Goal: Task Accomplishment & Management: Use online tool/utility

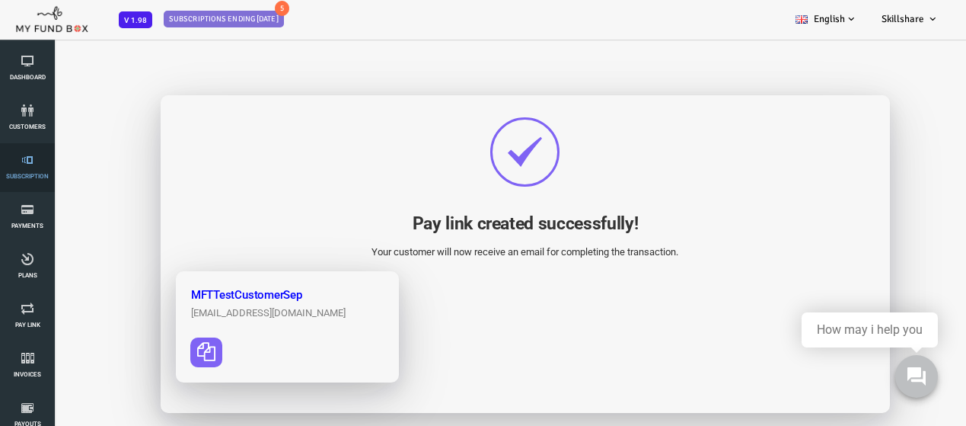
click at [0, 0] on span "Subscription" at bounding box center [0, 0] width 0 height 0
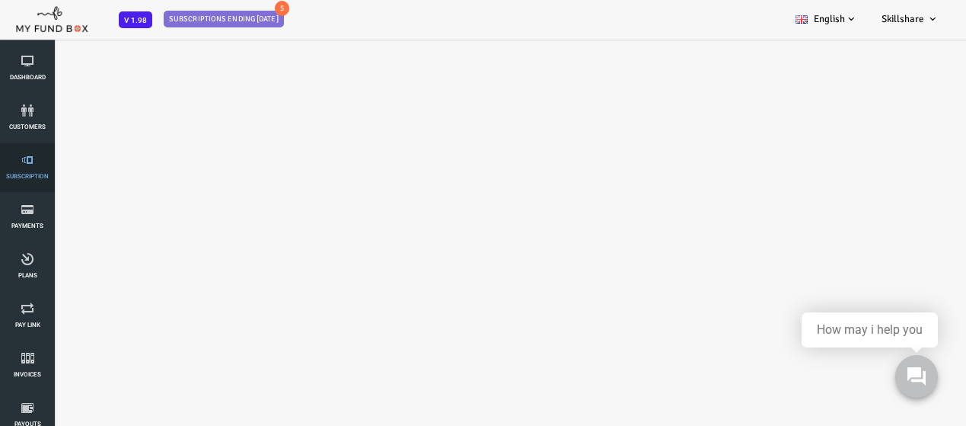
select select "100"
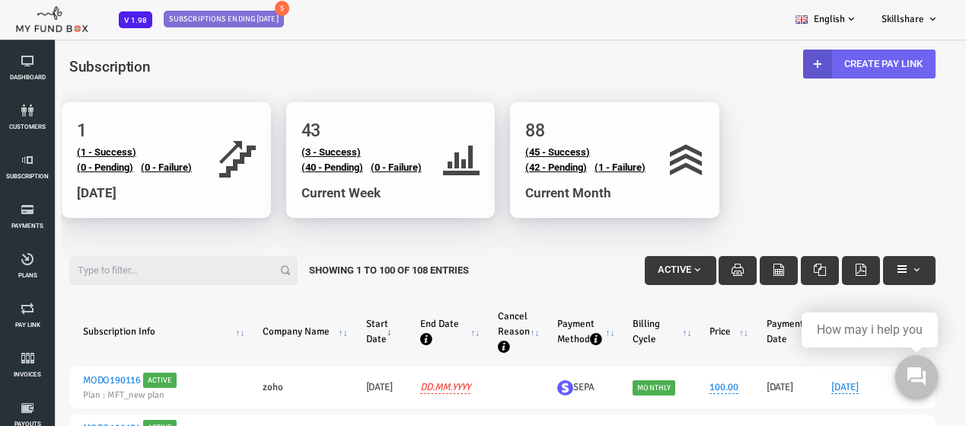
click at [866, 72] on link "Create Pay Link" at bounding box center [830, 63] width 132 height 29
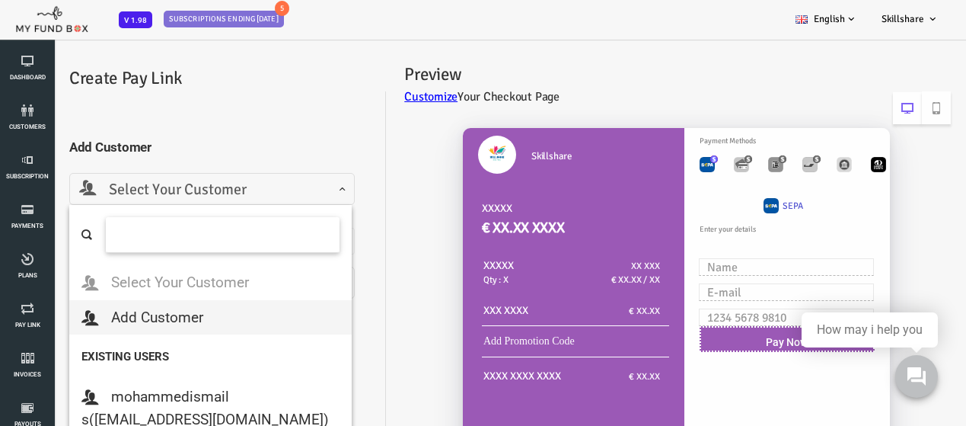
click at [161, 180] on span "Select Your Customer" at bounding box center [173, 190] width 266 height 24
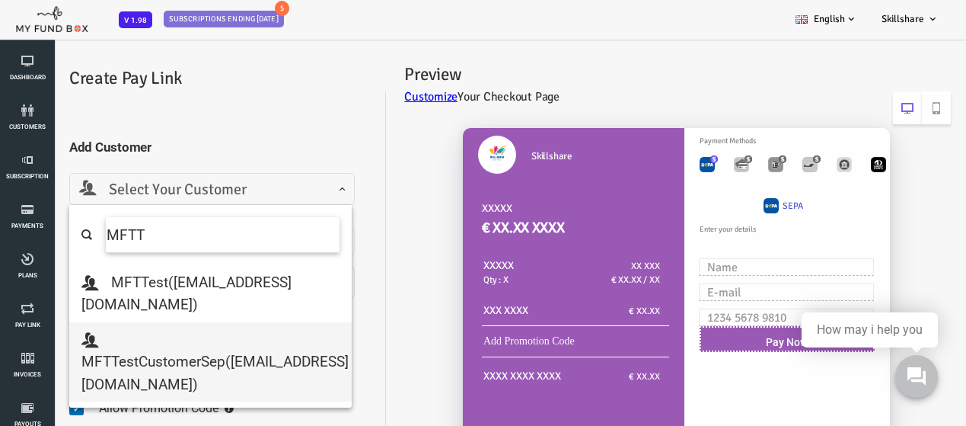
type input "MFTT"
select select "[EMAIL_ADDRESS][DOMAIN_NAME]"
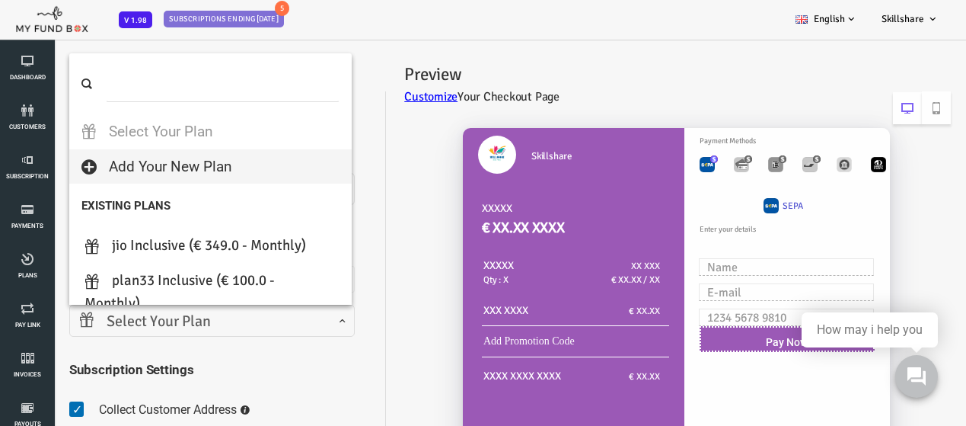
click at [193, 326] on span "Select Your Plan" at bounding box center [173, 322] width 266 height 24
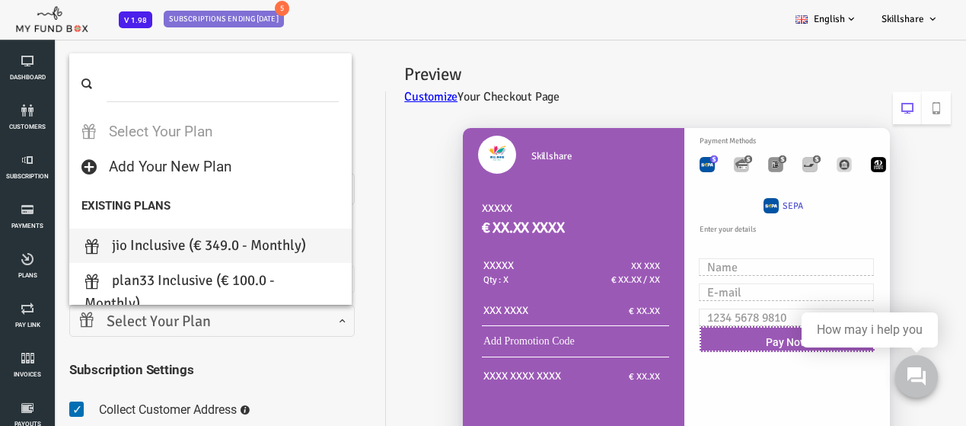
select select "jio"
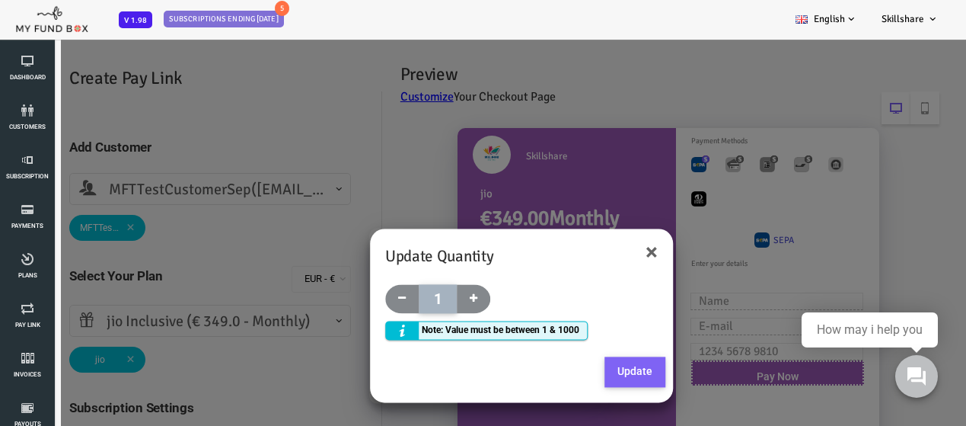
click at [614, 380] on button "Update" at bounding box center [596, 372] width 61 height 30
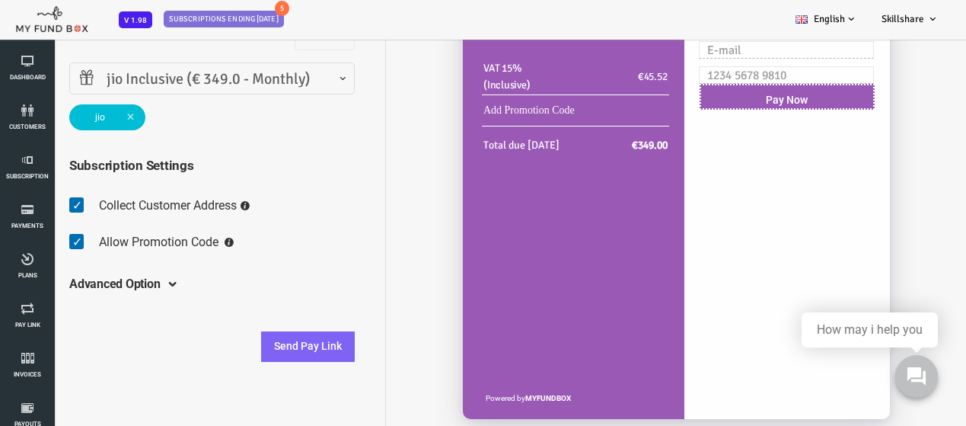
scroll to position [243, 0]
click at [281, 336] on button "Send Pay Link" at bounding box center [269, 345] width 94 height 30
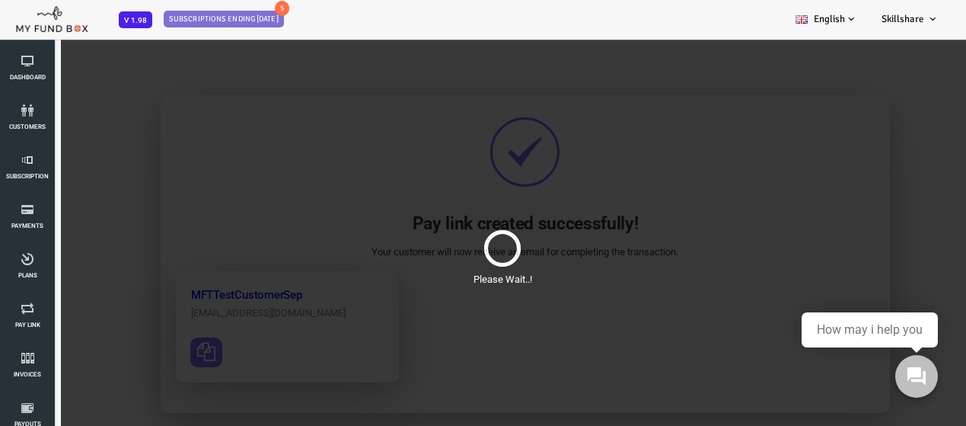
scroll to position [0, 0]
